Goal: Navigation & Orientation: Go to known website

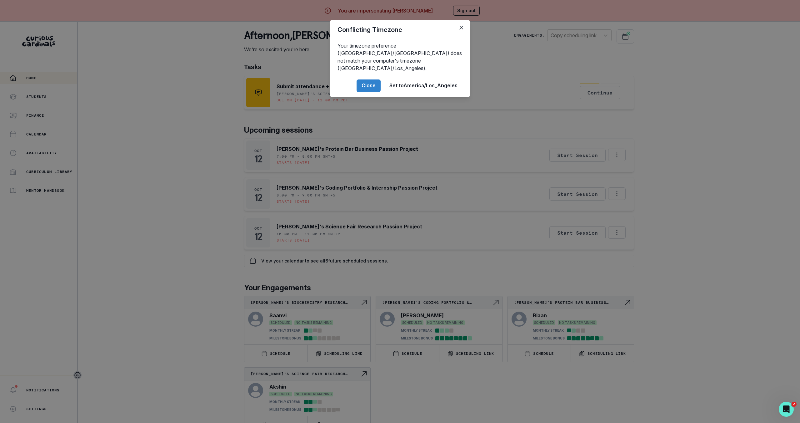
click at [357, 80] on footer "Close Set to [GEOGRAPHIC_DATA]/Los_Angeles" at bounding box center [400, 85] width 140 height 23
click at [372, 79] on button "Close" at bounding box center [369, 85] width 24 height 13
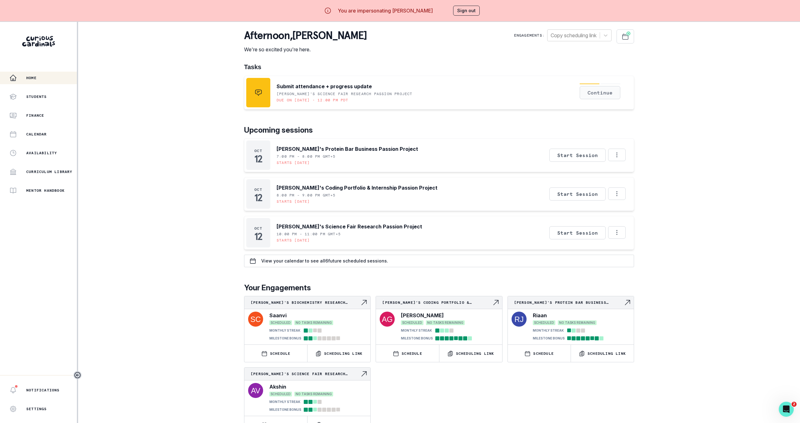
click at [593, 92] on button "Continue" at bounding box center [600, 92] width 41 height 13
click at [470, 7] on button "Sign out" at bounding box center [466, 11] width 27 height 10
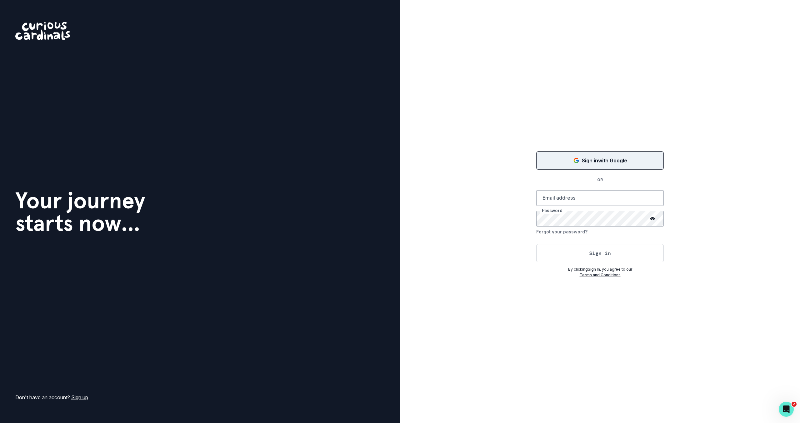
click at [570, 151] on button "Sign in with Google" at bounding box center [600, 160] width 128 height 18
type input "[EMAIL_ADDRESS][DOMAIN_NAME]"
